Goal: Obtain resource: Obtain resource

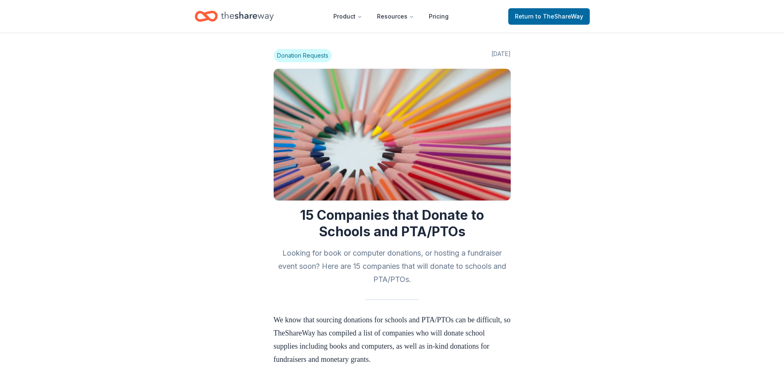
scroll to position [288, 0]
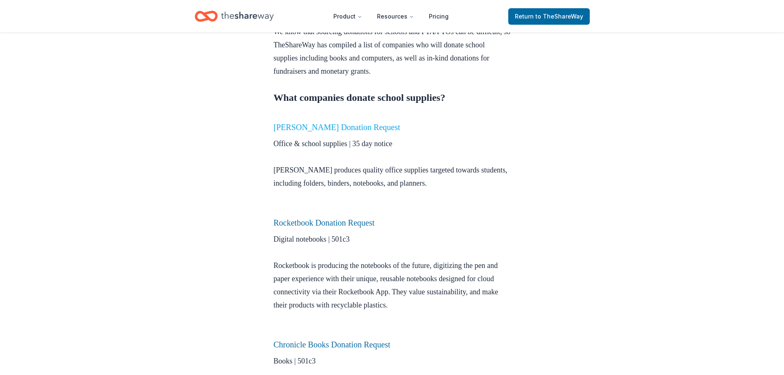
click at [299, 127] on link "[PERSON_NAME] Donation Request" at bounding box center [337, 127] width 127 height 9
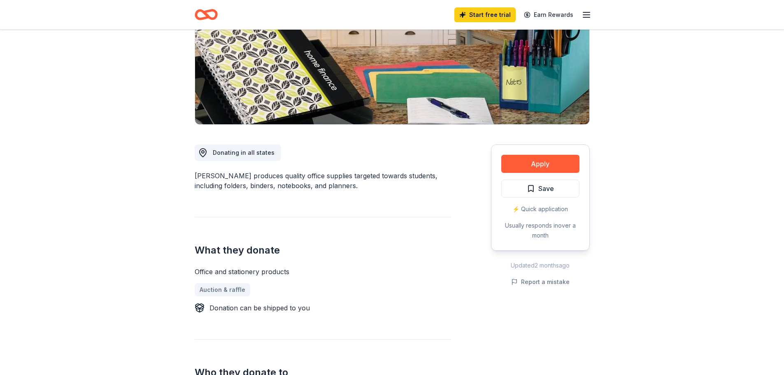
scroll to position [124, 0]
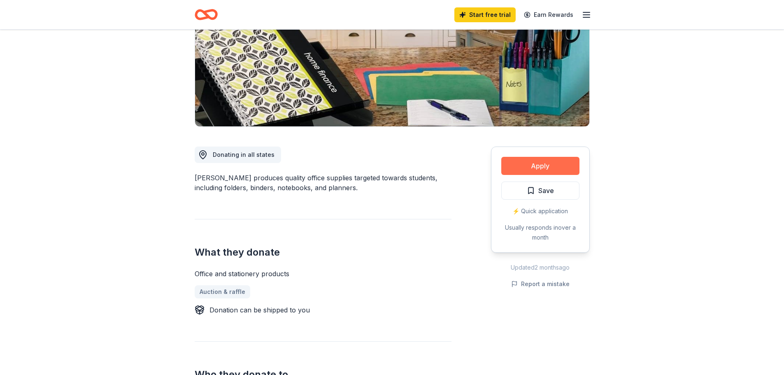
click at [553, 161] on button "Apply" at bounding box center [540, 166] width 78 height 18
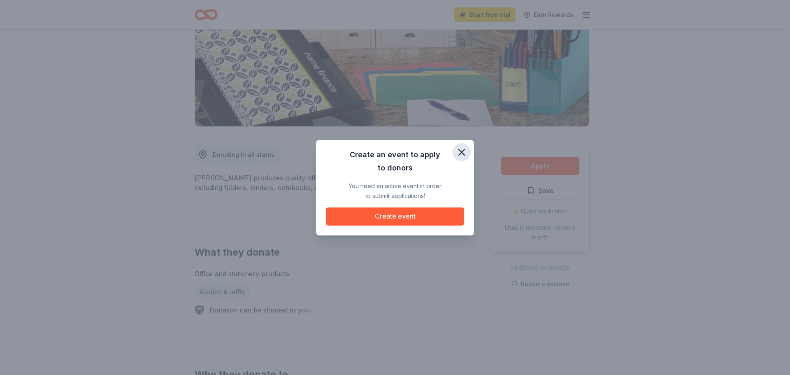
click at [461, 147] on icon "button" at bounding box center [462, 153] width 12 height 12
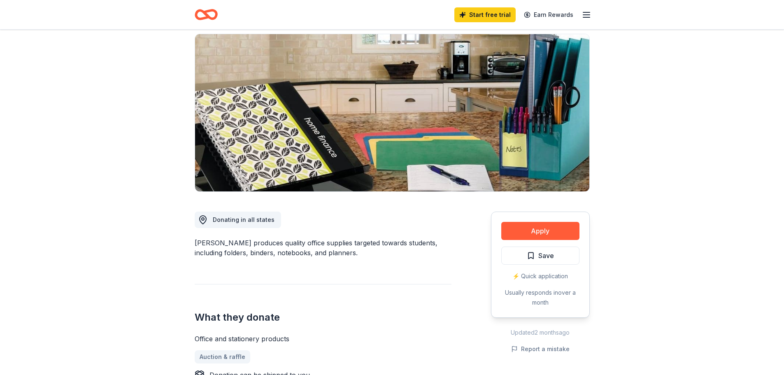
scroll to position [0, 0]
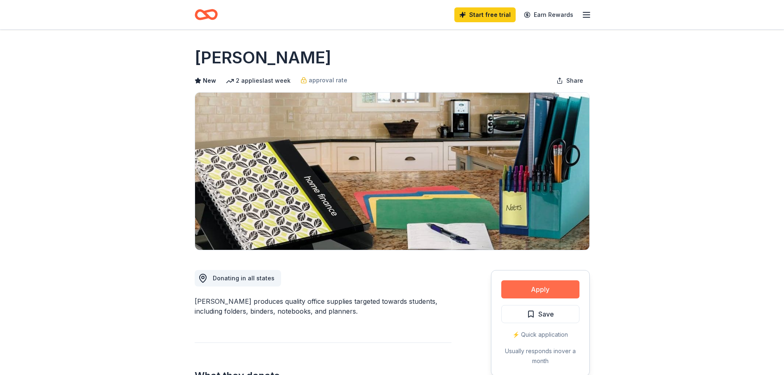
click at [540, 292] on button "Apply" at bounding box center [540, 289] width 78 height 18
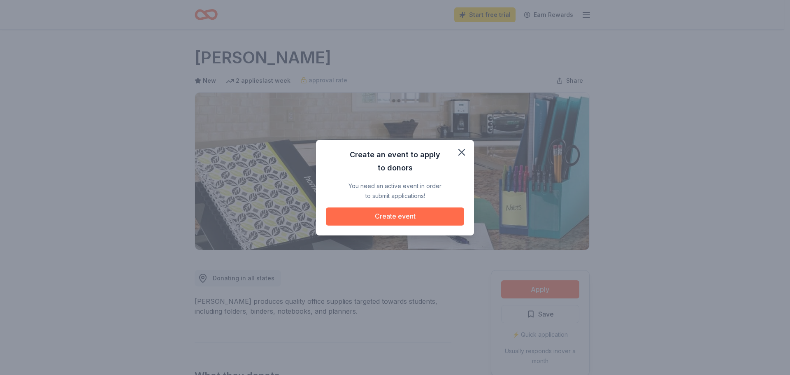
click at [400, 219] on button "Create event" at bounding box center [395, 216] width 138 height 18
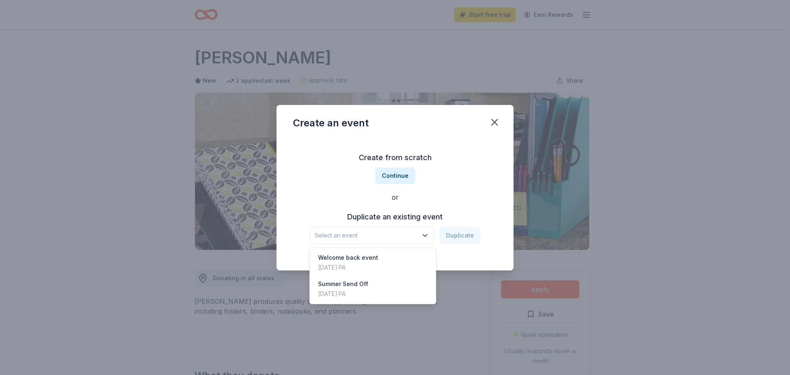
click at [387, 235] on span "Select an event" at bounding box center [366, 236] width 103 height 10
click at [386, 176] on div "Create from scratch Continue or Duplicate an existing event Select an event Dup…" at bounding box center [395, 197] width 204 height 119
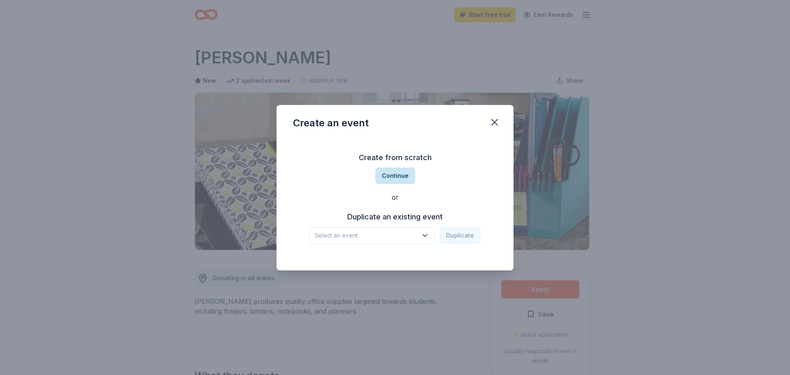
click at [386, 176] on button "Continue" at bounding box center [395, 176] width 40 height 16
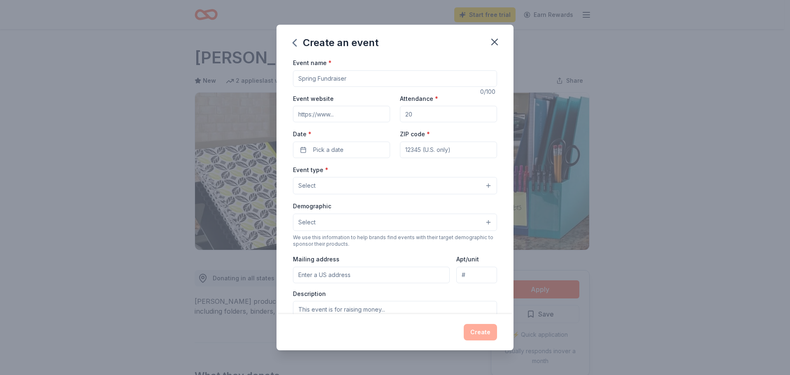
click at [344, 79] on input "Event name *" at bounding box center [395, 78] width 204 height 16
type input "Year of Success"
click at [334, 147] on span "Pick a date" at bounding box center [328, 150] width 30 height 10
click at [312, 274] on button "25" at bounding box center [310, 275] width 15 height 15
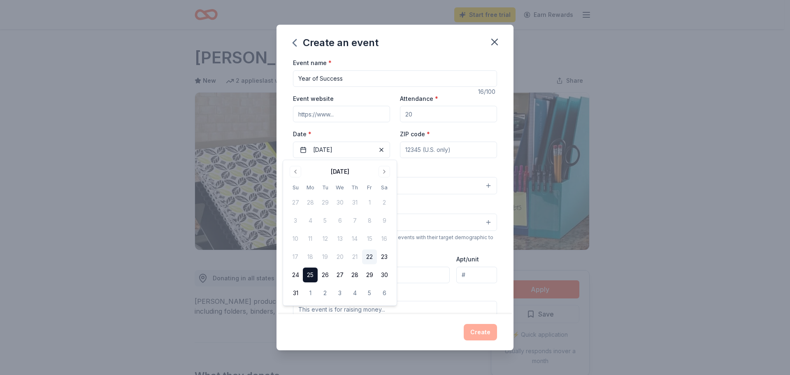
click at [351, 136] on label "Date *" at bounding box center [341, 134] width 97 height 8
click at [351, 142] on button "08/25/2025" at bounding box center [341, 150] width 97 height 16
click at [360, 121] on input "Event website" at bounding box center [341, 114] width 97 height 16
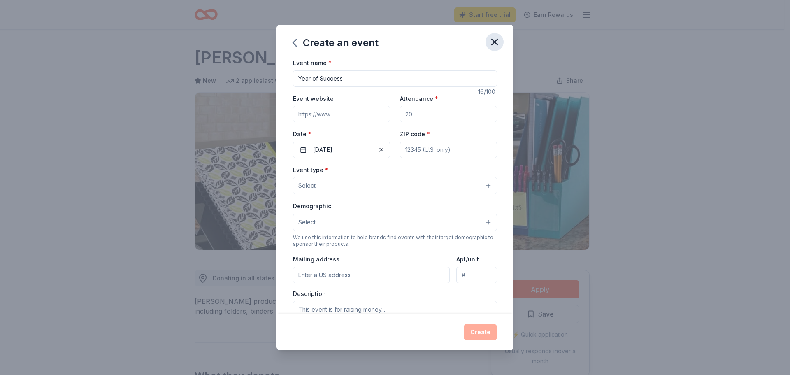
click at [487, 47] on button "button" at bounding box center [495, 42] width 18 height 18
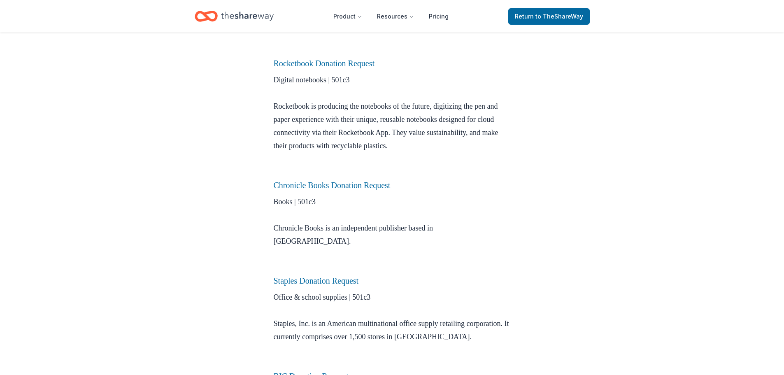
scroll to position [453, 0]
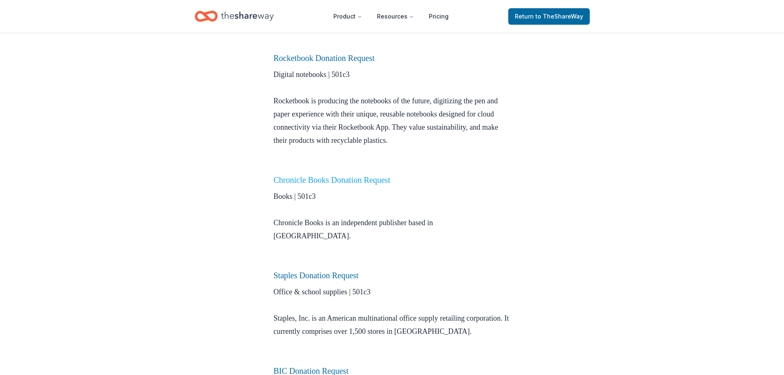
click at [323, 178] on link "Chronicle Books Donation Request" at bounding box center [332, 179] width 117 height 9
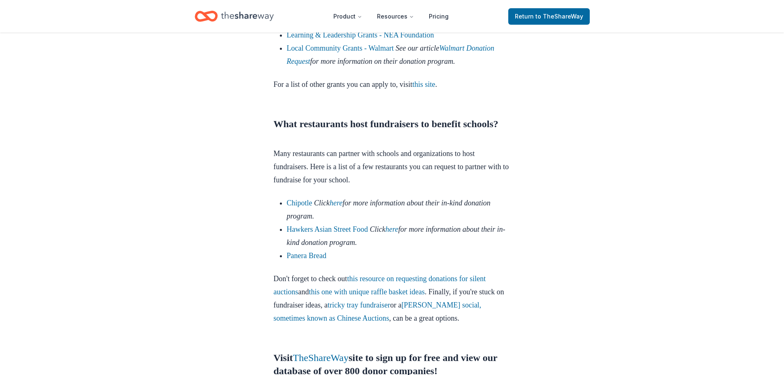
scroll to position [2565, 0]
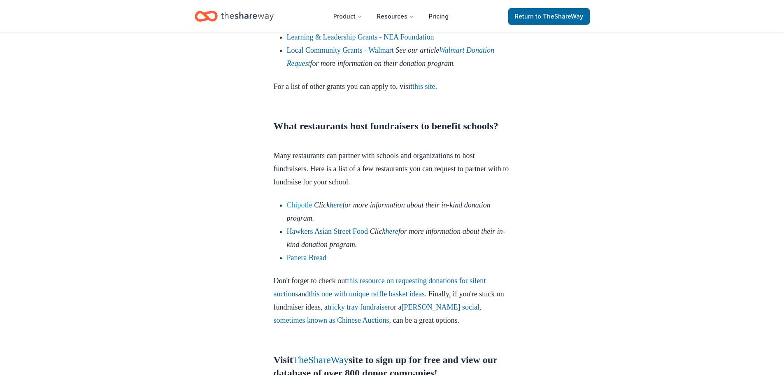
click at [309, 209] on link "Chipotle" at bounding box center [300, 205] width 26 height 8
